Goal: Find specific page/section: Find specific page/section

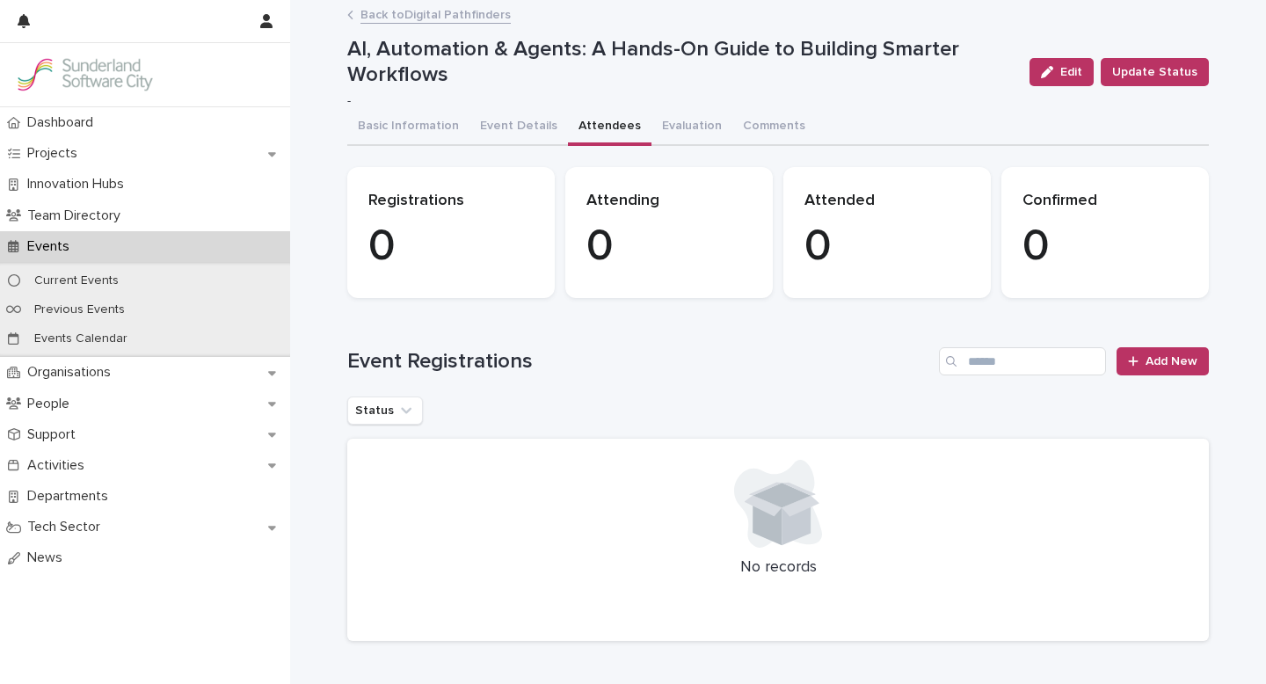
click at [419, 18] on link "Back to Digital Pathfinders" at bounding box center [435, 14] width 150 height 20
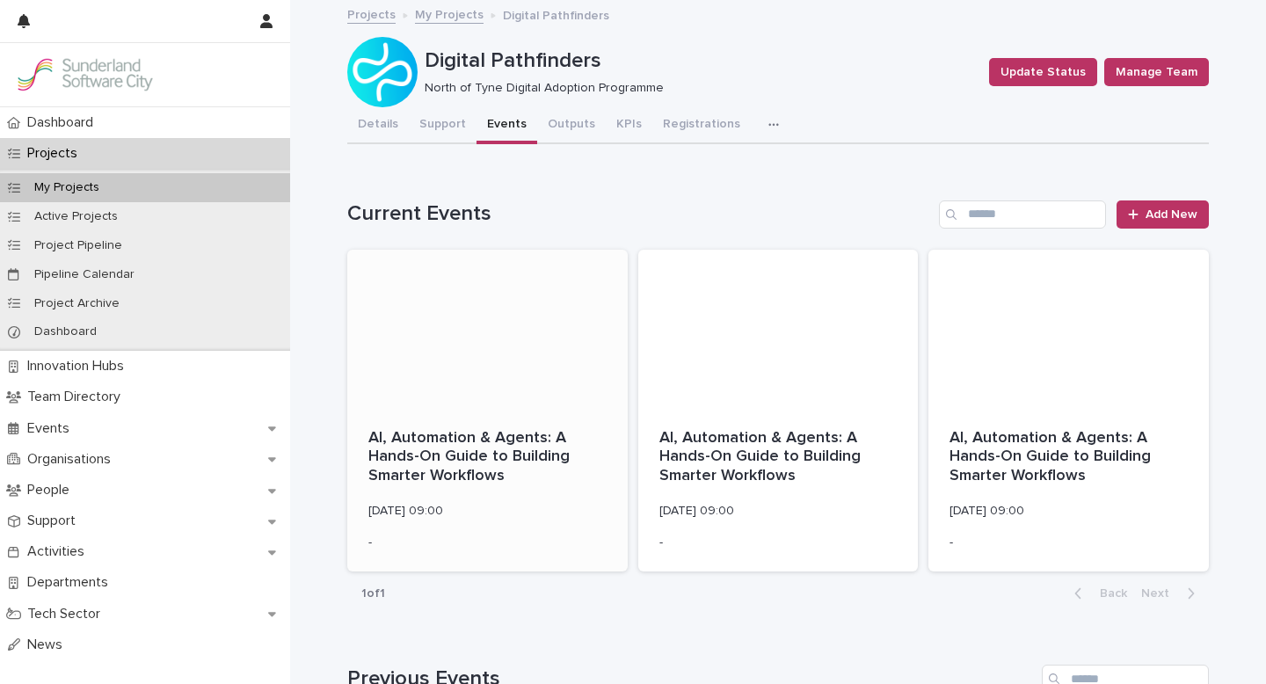
click at [520, 337] on div at bounding box center [487, 329] width 280 height 158
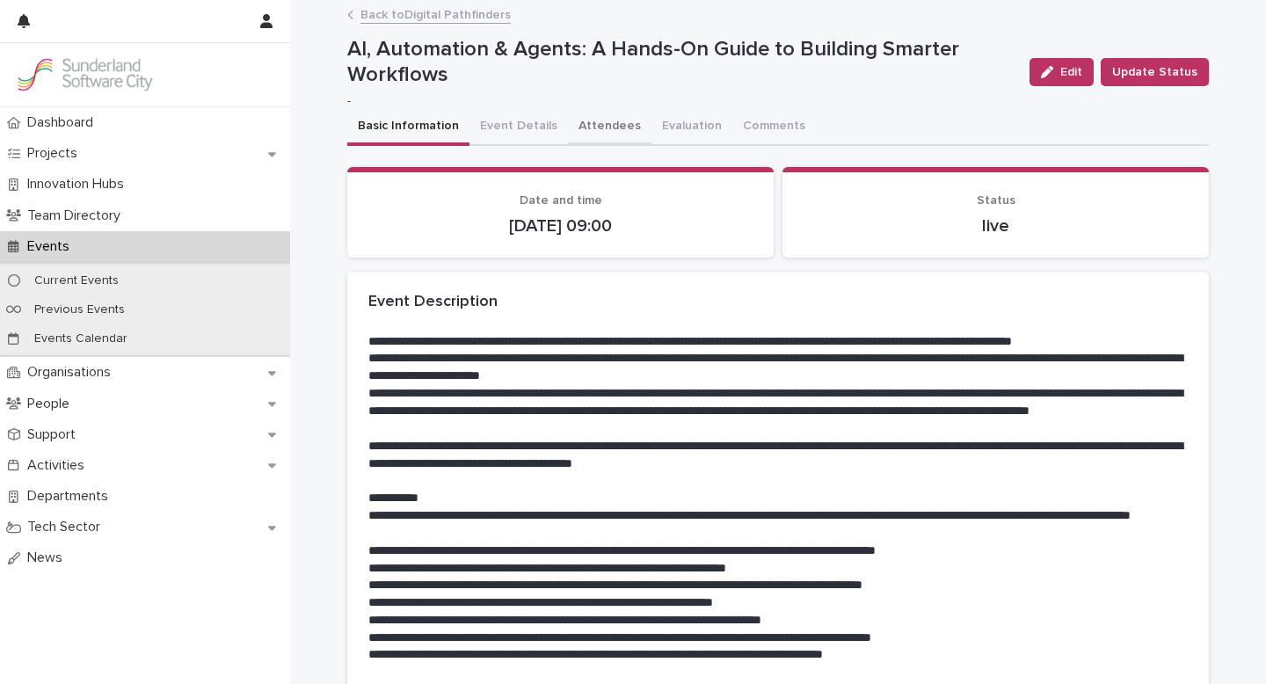
click at [597, 127] on button "Attendees" at bounding box center [610, 127] width 84 height 37
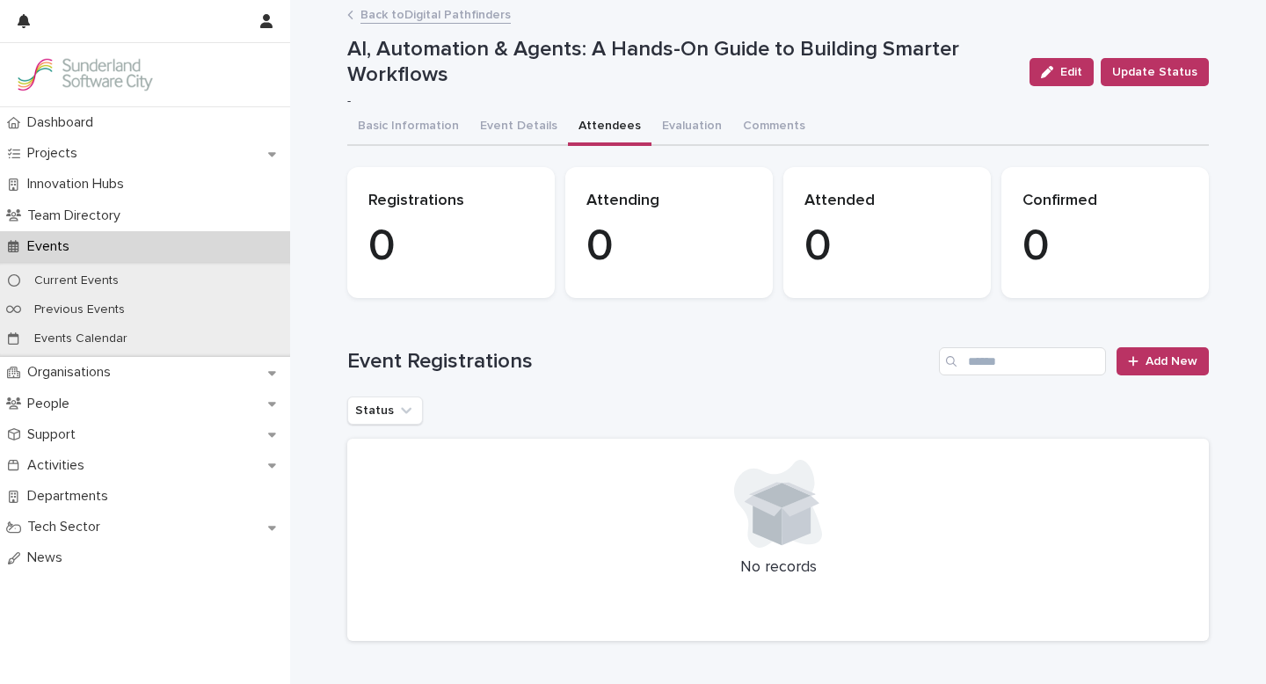
click at [436, 16] on link "Back to Digital Pathfinders" at bounding box center [435, 14] width 150 height 20
